Goal: Check status: Check status

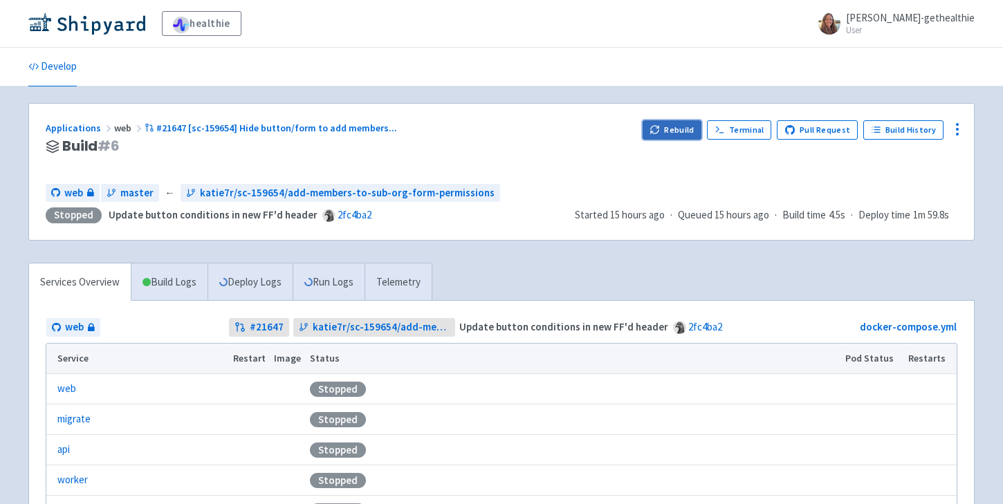
click at [660, 127] on icon "button" at bounding box center [654, 129] width 10 height 10
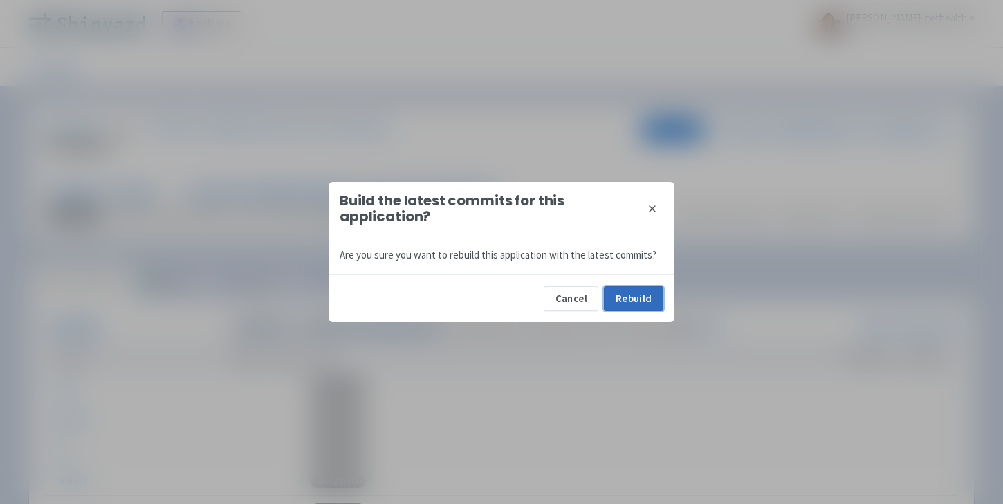
click at [651, 297] on button "Rebuild" at bounding box center [633, 298] width 59 height 25
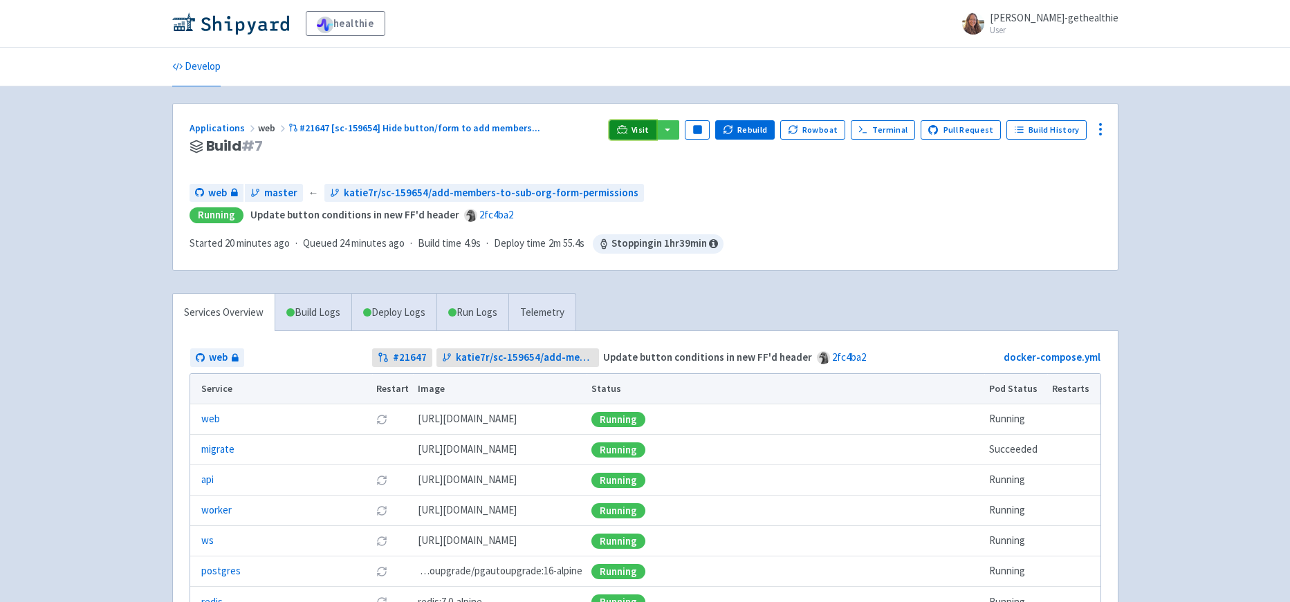
click at [627, 129] on icon at bounding box center [622, 129] width 10 height 10
